Goal: Task Accomplishment & Management: Complete application form

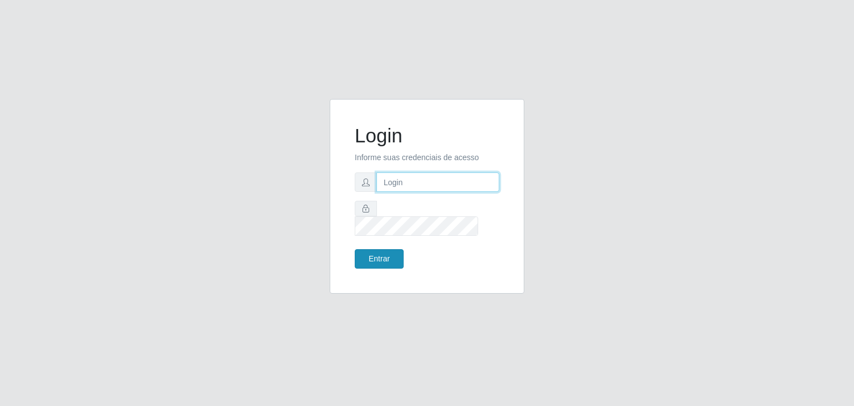
type input "[EMAIL_ADDRESS][DOMAIN_NAME]"
click at [385, 250] on button "Entrar" at bounding box center [379, 258] width 49 height 19
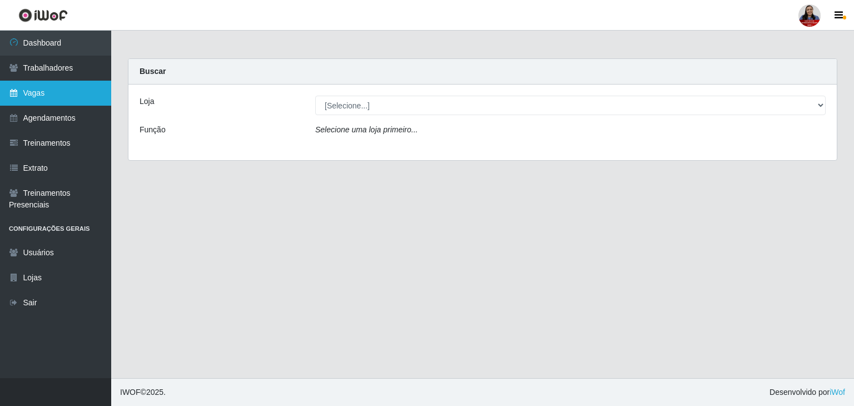
click at [53, 97] on link "Vagas" at bounding box center [55, 93] width 111 height 25
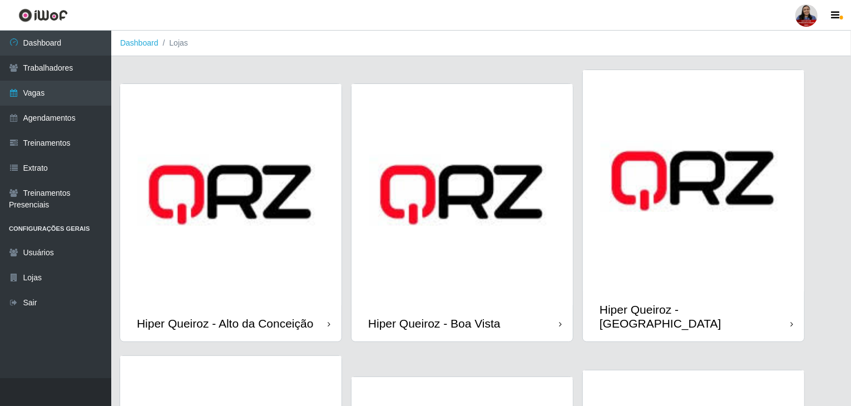
click at [265, 212] on img at bounding box center [230, 194] width 221 height 221
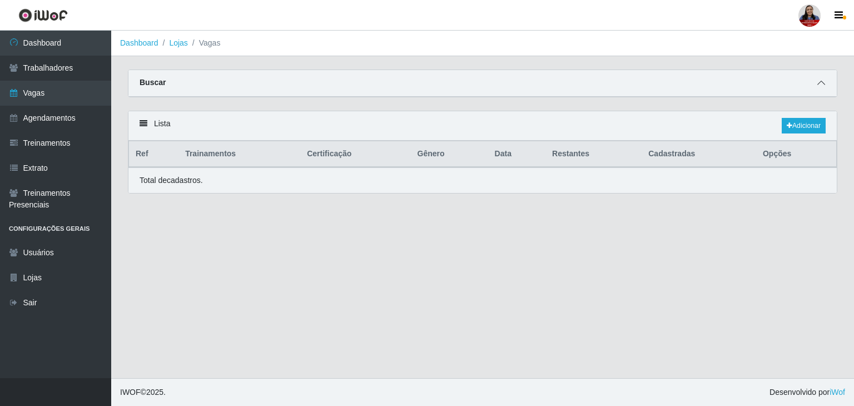
click at [821, 81] on icon at bounding box center [822, 83] width 8 height 8
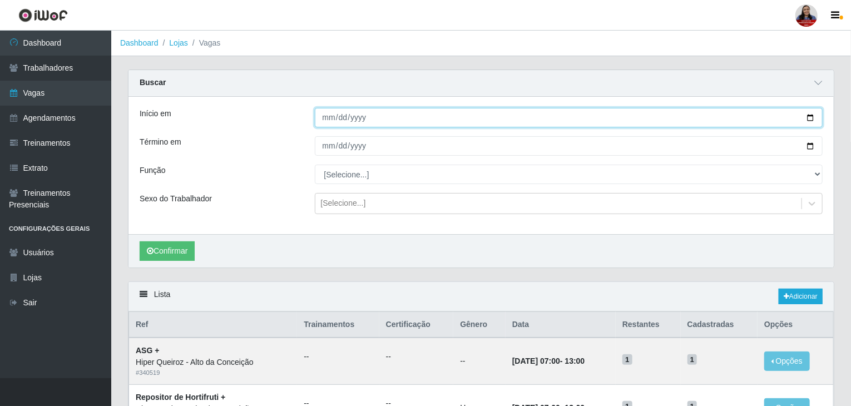
click at [810, 121] on input "Início em" at bounding box center [569, 117] width 508 height 19
type input "[DATE]"
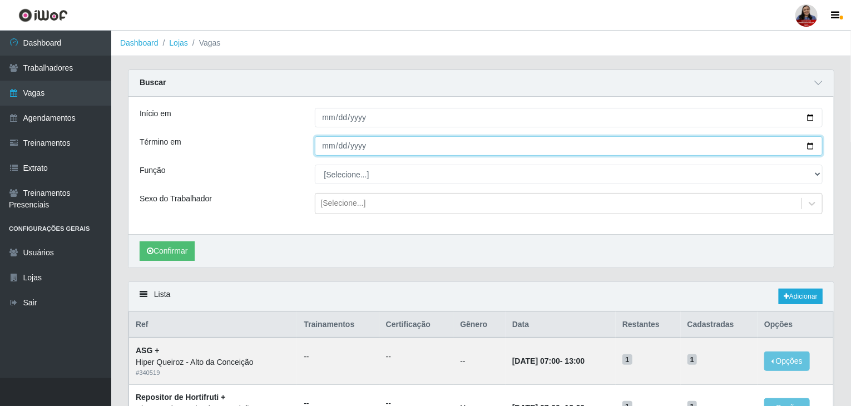
click at [812, 146] on input "Término em" at bounding box center [569, 145] width 508 height 19
type input "[DATE]"
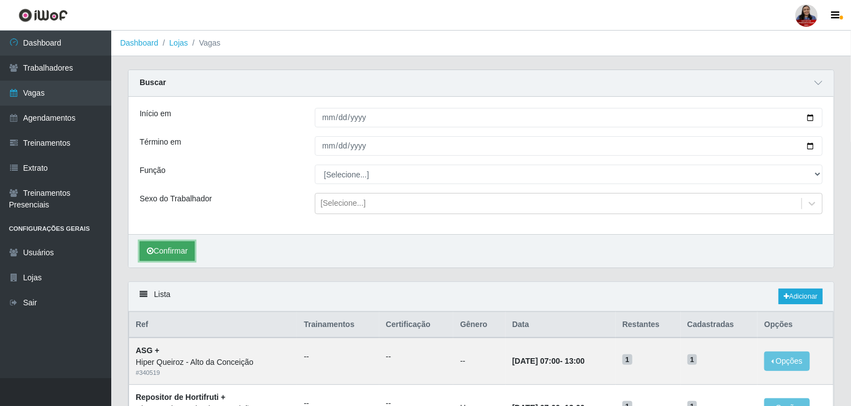
click at [189, 251] on button "Confirmar" at bounding box center [167, 250] width 55 height 19
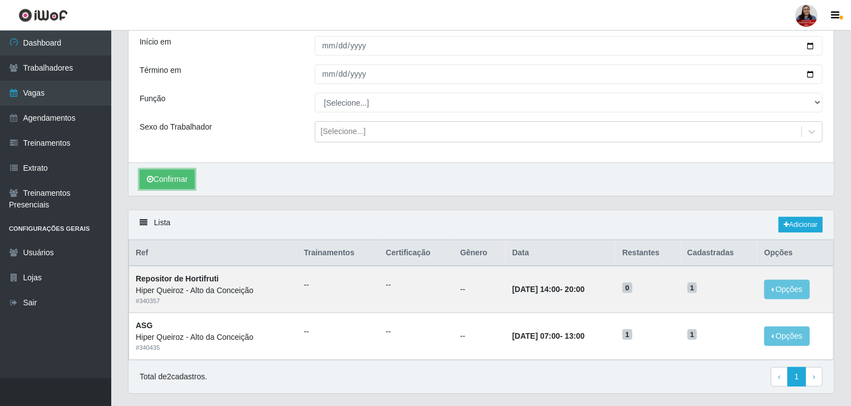
scroll to position [99, 0]
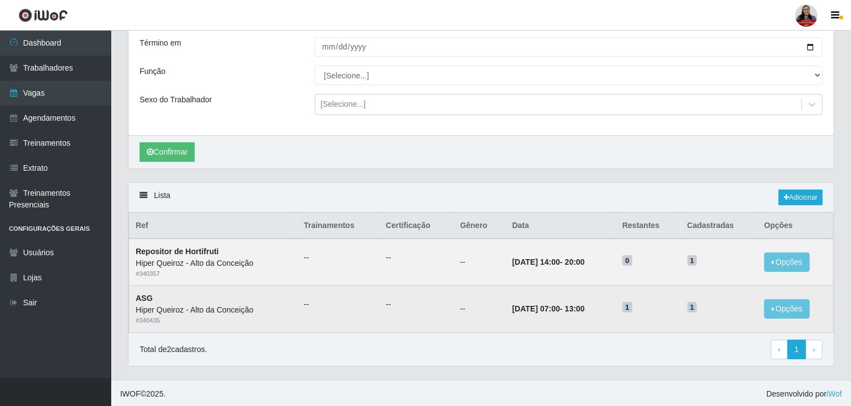
drag, startPoint x: 640, startPoint y: 306, endPoint x: 727, endPoint y: 308, distance: 87.3
click at [727, 308] on tr "ASG Hiper Queiroz - Alto da Conceição # 340435 -- -- -- 13/10/2025, 07:00 - 13:…" at bounding box center [481, 309] width 705 height 47
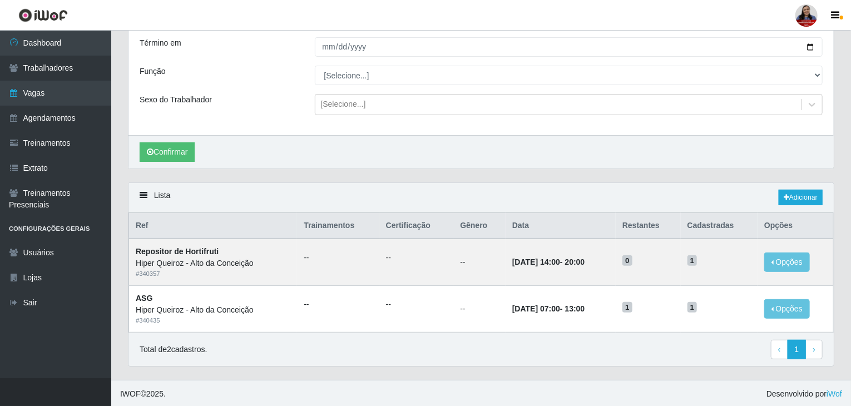
click at [552, 341] on div "Total de 2 cadastros. ‹ Previous 1 › Next" at bounding box center [481, 350] width 683 height 20
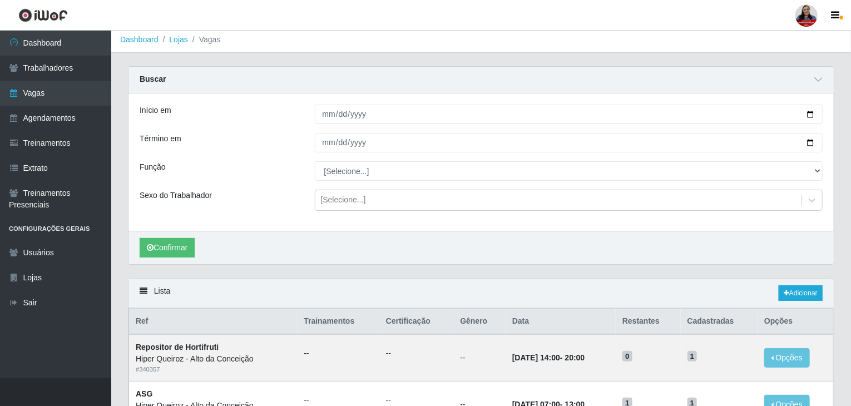
scroll to position [56, 0]
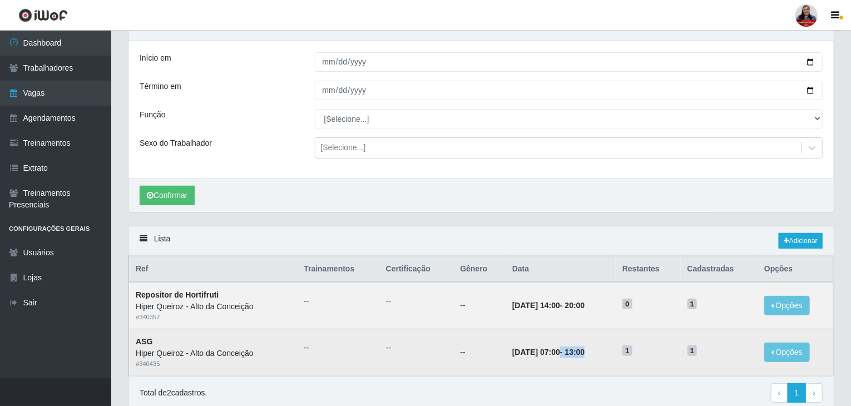
drag, startPoint x: 546, startPoint y: 352, endPoint x: 596, endPoint y: 350, distance: 50.6
click at [596, 350] on td "13/10/2025, 07:00 - 13:00" at bounding box center [561, 352] width 110 height 47
click at [565, 358] on td "13/10/2025, 07:00 - 13:00" at bounding box center [561, 352] width 110 height 47
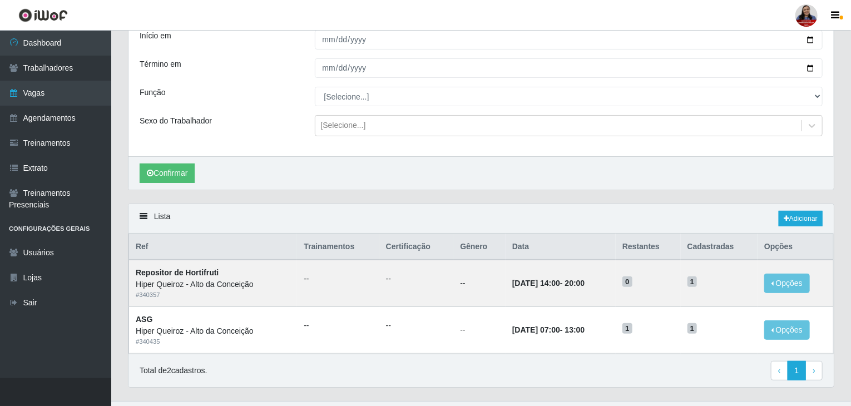
scroll to position [99, 0]
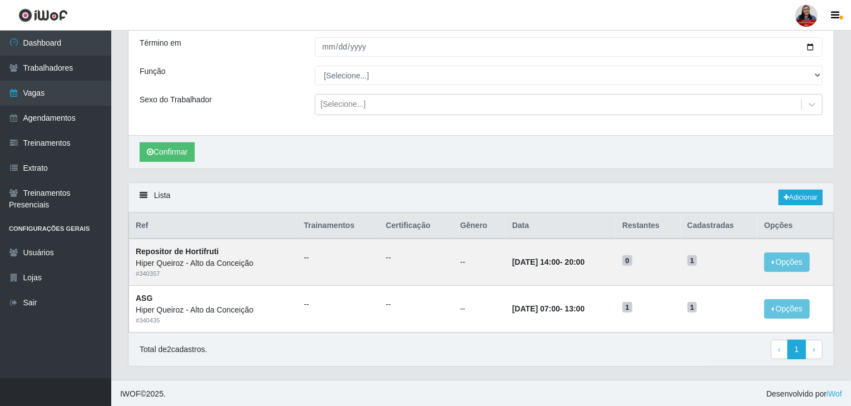
click at [343, 160] on div "Confirmar" at bounding box center [480, 151] width 705 height 33
click at [245, 69] on div "Função" at bounding box center [218, 75] width 175 height 19
